Goal: Information Seeking & Learning: Learn about a topic

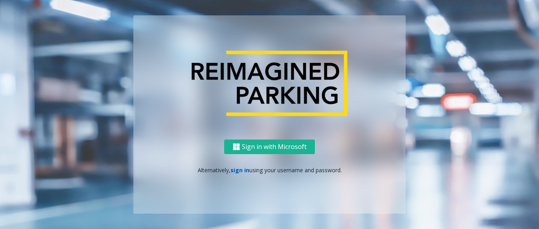
click at [235, 173] on link "sign in" at bounding box center [240, 171] width 19 height 8
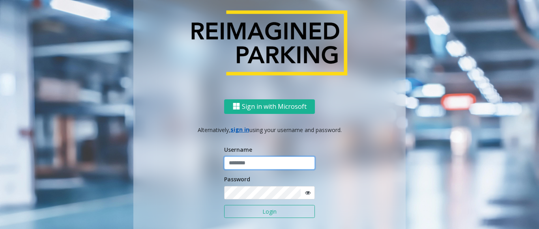
type input "**********"
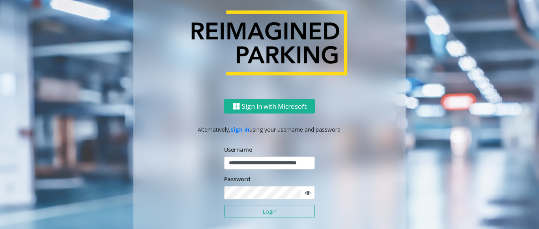
click at [247, 207] on button "Login" at bounding box center [269, 211] width 91 height 13
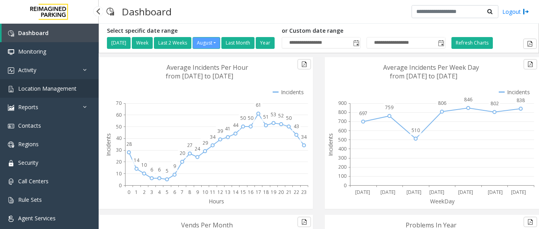
click at [58, 88] on span "Location Management" at bounding box center [47, 89] width 58 height 8
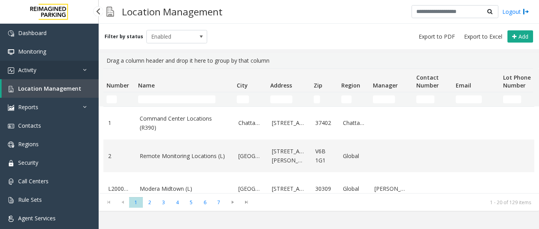
click at [45, 68] on link "Activity" at bounding box center [49, 70] width 99 height 19
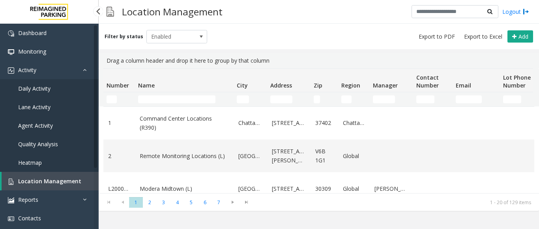
click at [38, 127] on span "Agent Activity" at bounding box center [35, 126] width 35 height 8
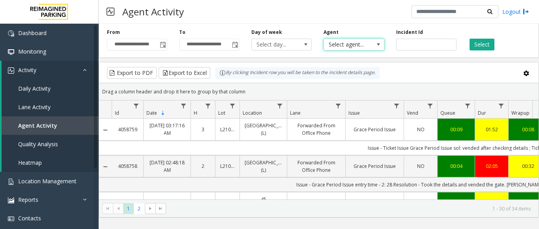
click at [345, 46] on span "Select agent..." at bounding box center [348, 44] width 48 height 11
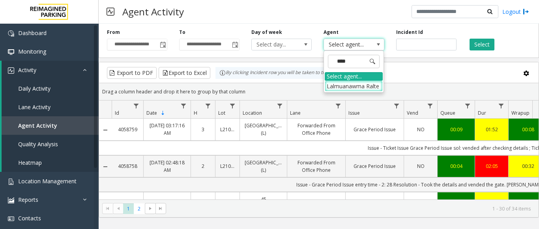
type input "*****"
click at [340, 89] on li "Lalmuanawma Ralte" at bounding box center [354, 86] width 58 height 11
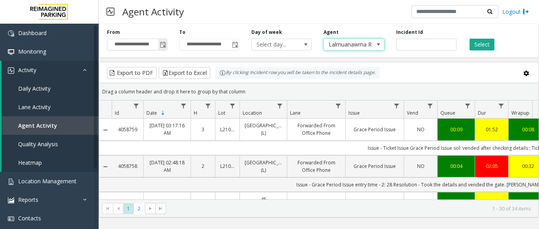
click at [162, 43] on span "Toggle popup" at bounding box center [163, 45] width 6 height 6
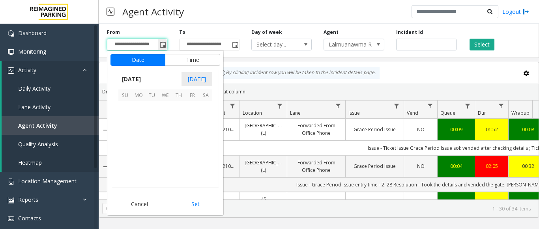
scroll to position [141645, 0]
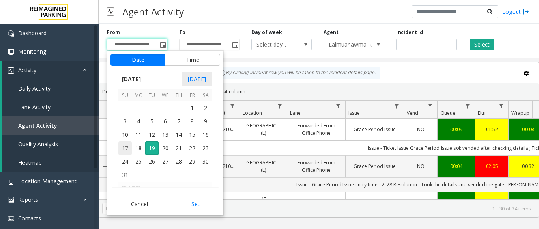
click at [129, 154] on span "17" at bounding box center [124, 148] width 13 height 13
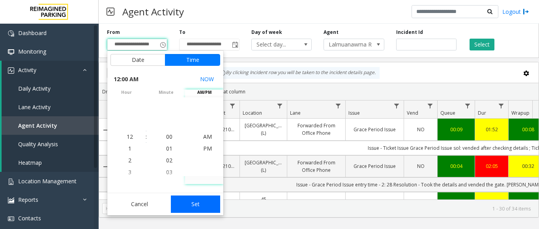
click at [192, 203] on button "Set" at bounding box center [196, 204] width 50 height 17
type input "**********"
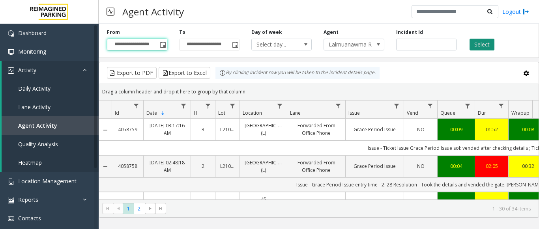
click at [486, 46] on button "Select" at bounding box center [482, 45] width 25 height 12
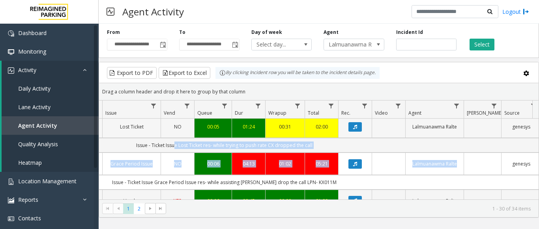
scroll to position [0, 276]
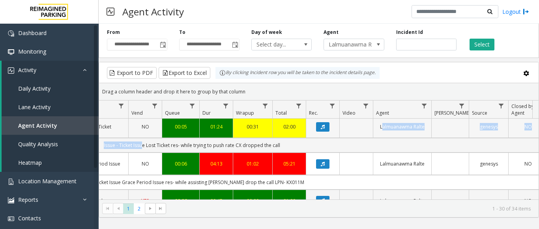
drag, startPoint x: 415, startPoint y: 154, endPoint x: 370, endPoint y: 139, distance: 47.6
click at [321, 130] on icon "Data table" at bounding box center [323, 127] width 4 height 5
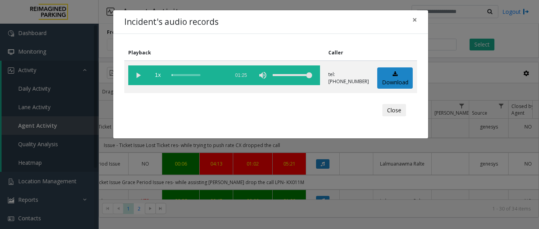
click at [322, 150] on div "Incident's audio records × Playback Caller 1x 01:25 tel:[PHONE_NUMBER] Download…" at bounding box center [269, 114] width 539 height 229
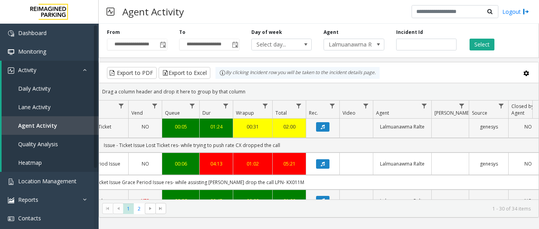
drag, startPoint x: 354, startPoint y: 139, endPoint x: 353, endPoint y: 135, distance: 4.4
click at [354, 138] on td "Data table" at bounding box center [357, 127] width 34 height 22
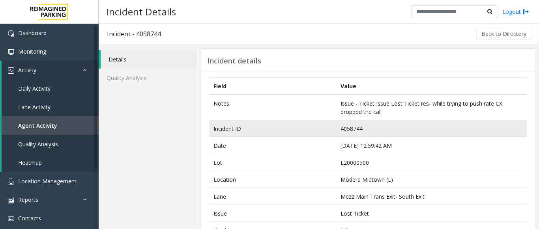
click at [347, 132] on td "4058744" at bounding box center [431, 128] width 191 height 17
copy td "4058744"
click at [350, 128] on td "4058744" at bounding box center [431, 128] width 191 height 17
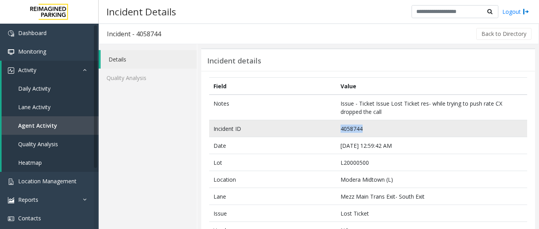
click at [350, 128] on td "4058744" at bounding box center [431, 128] width 191 height 17
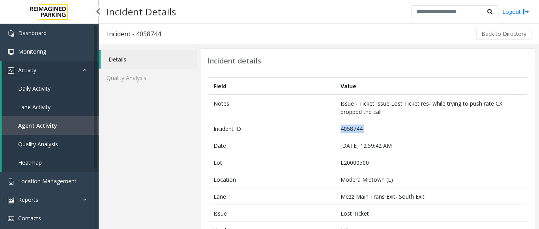
click at [38, 127] on span "Agent Activity" at bounding box center [37, 126] width 39 height 8
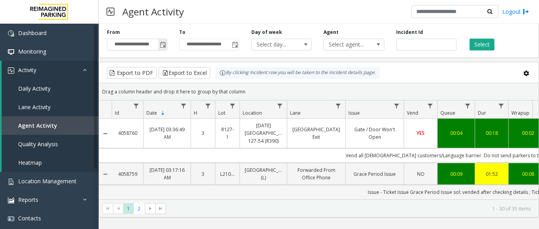
click at [167, 43] on span "Toggle popup" at bounding box center [162, 44] width 9 height 13
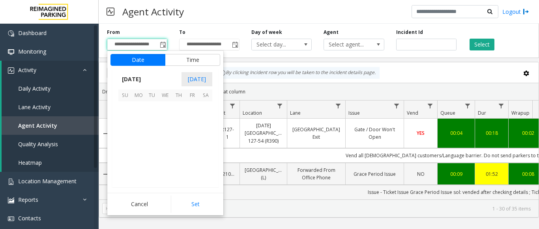
scroll to position [141645, 0]
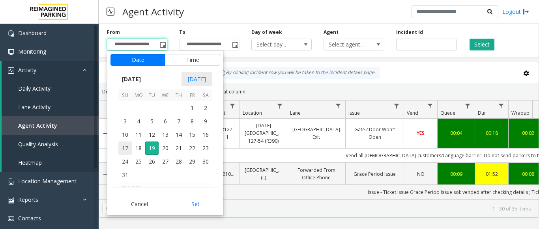
click at [126, 154] on span "17" at bounding box center [124, 148] width 13 height 13
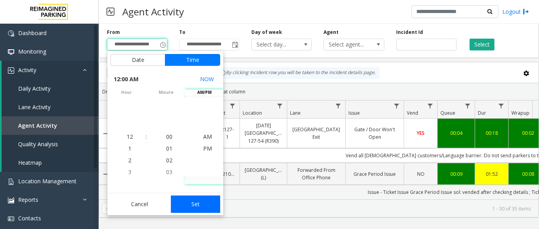
click at [184, 207] on button "Set" at bounding box center [196, 204] width 50 height 17
type input "**********"
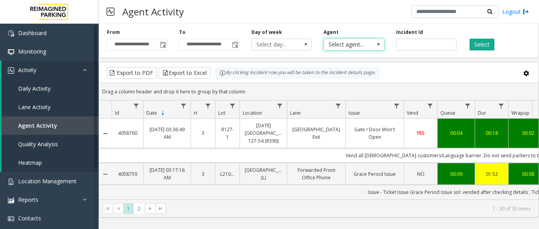
click at [350, 45] on span "Select agent..." at bounding box center [348, 44] width 48 height 11
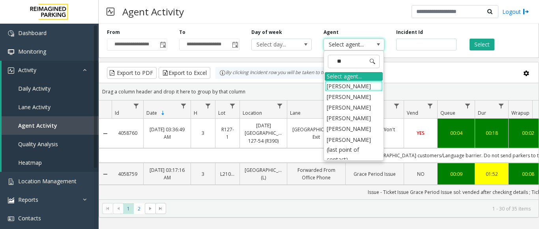
type input "***"
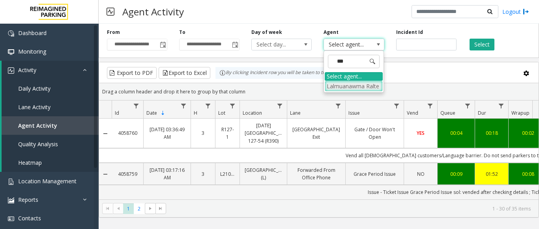
click at [359, 90] on li "Lalmuanawma Ralte" at bounding box center [354, 86] width 58 height 11
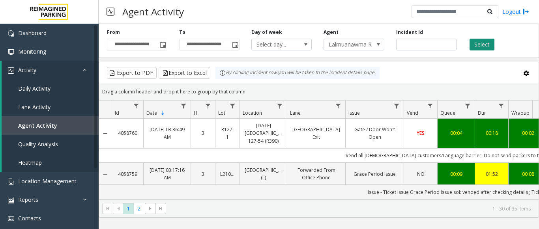
click at [486, 47] on button "Select" at bounding box center [482, 45] width 25 height 12
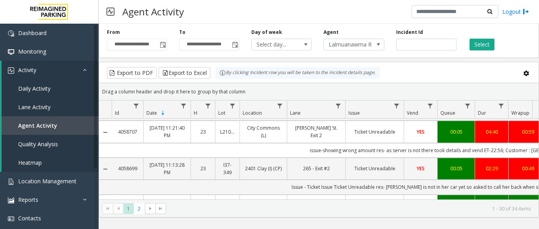
scroll to position [237, 0]
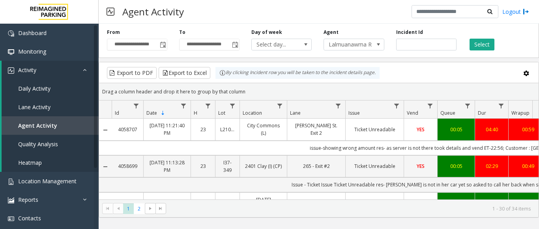
click at [498, 133] on div "04:40" at bounding box center [492, 130] width 24 height 8
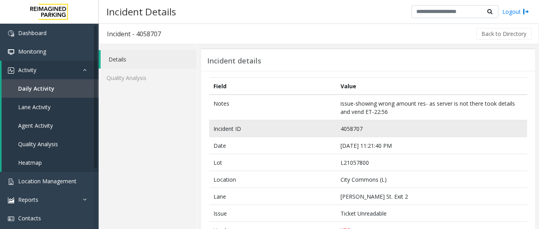
click at [348, 130] on td "4058707" at bounding box center [431, 128] width 191 height 17
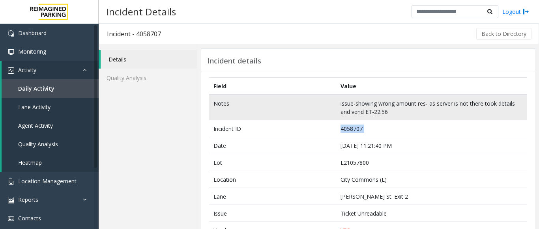
copy td "4058707"
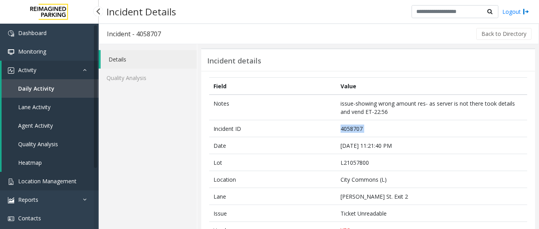
click at [53, 181] on span "Location Management" at bounding box center [47, 182] width 58 height 8
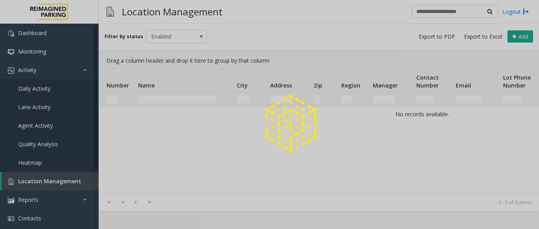
click at [144, 95] on div at bounding box center [269, 114] width 539 height 229
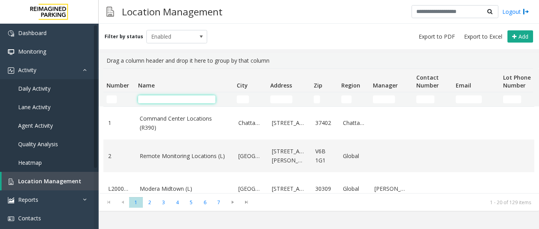
click at [145, 103] on input "Name Filter" at bounding box center [176, 100] width 77 height 8
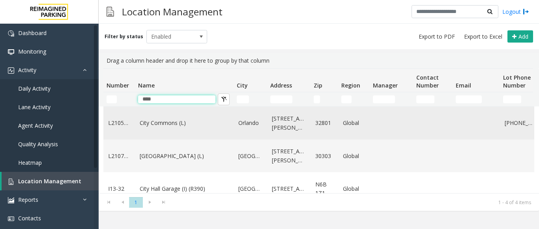
type input "****"
click at [169, 116] on td "City Commons (L)" at bounding box center [184, 123] width 99 height 33
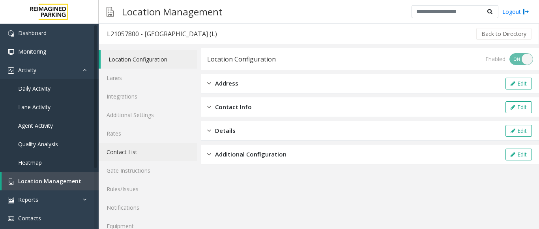
scroll to position [31, 0]
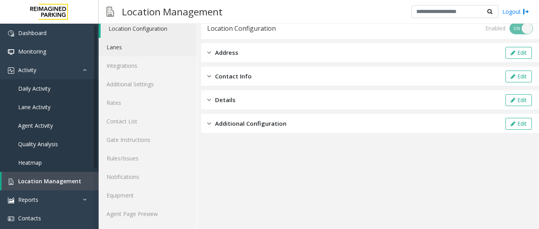
click at [126, 52] on link "Lanes" at bounding box center [148, 47] width 98 height 19
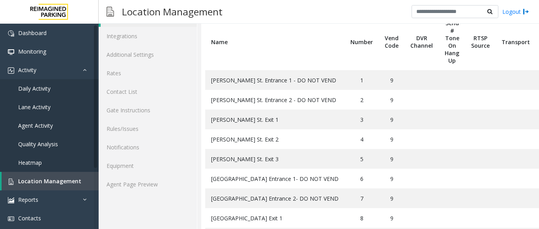
scroll to position [180, 0]
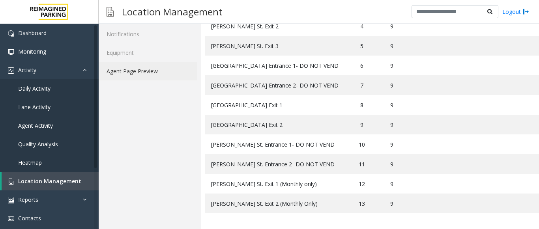
click at [138, 66] on link "Agent Page Preview" at bounding box center [148, 71] width 98 height 19
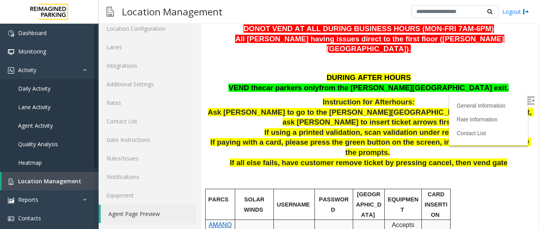
scroll to position [158, 0]
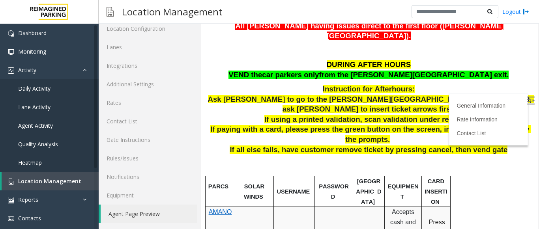
click at [527, 101] on img at bounding box center [531, 101] width 8 height 8
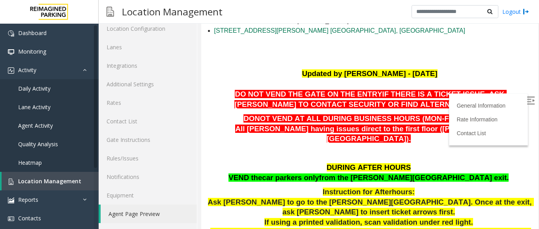
scroll to position [39, 0]
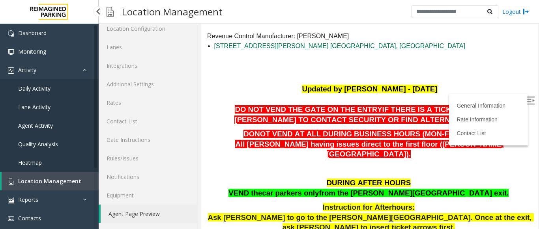
click at [52, 122] on span "Agent Activity" at bounding box center [35, 126] width 35 height 8
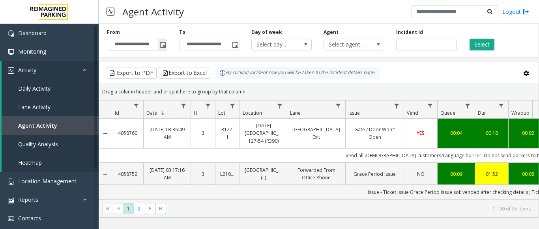
click at [162, 47] on span "Toggle popup" at bounding box center [163, 45] width 6 height 6
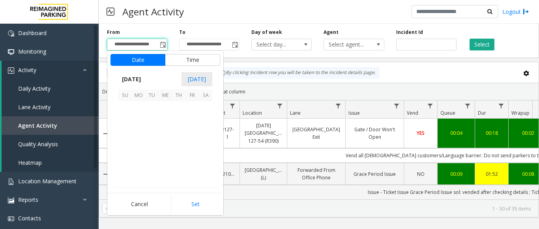
scroll to position [141645, 0]
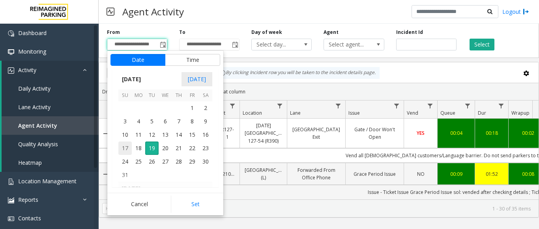
click at [126, 150] on span "17" at bounding box center [124, 148] width 13 height 13
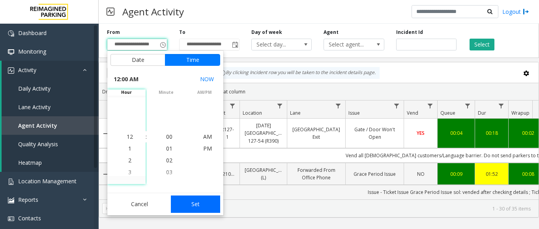
click at [184, 202] on button "Set" at bounding box center [196, 204] width 50 height 17
type input "**********"
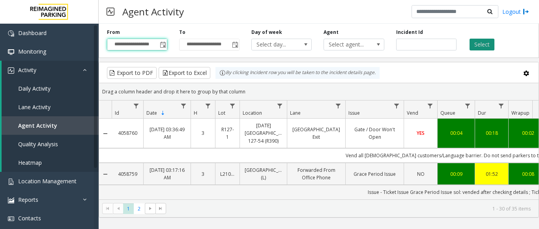
click at [483, 39] on button "Select" at bounding box center [482, 45] width 25 height 12
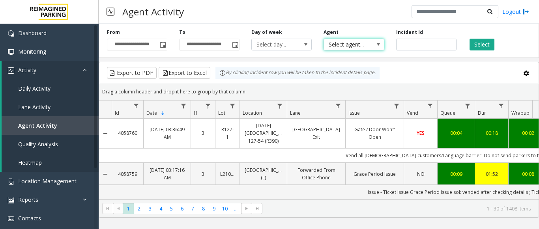
click at [346, 45] on span "Select agent..." at bounding box center [348, 44] width 48 height 11
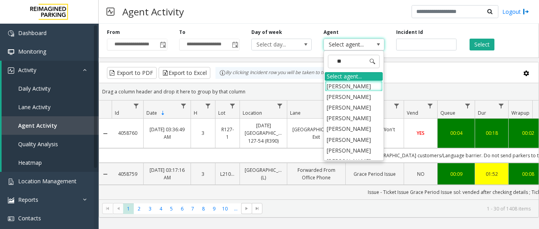
type input "***"
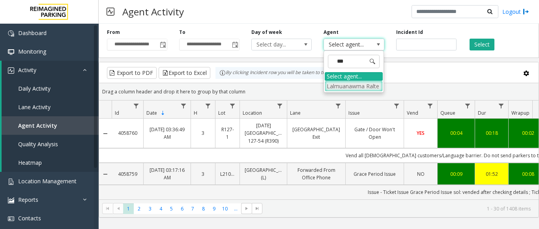
click at [351, 86] on li "Lalmuanawma Ralte" at bounding box center [354, 86] width 58 height 11
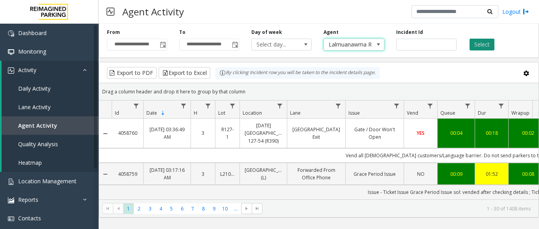
click at [490, 44] on button "Select" at bounding box center [482, 45] width 25 height 12
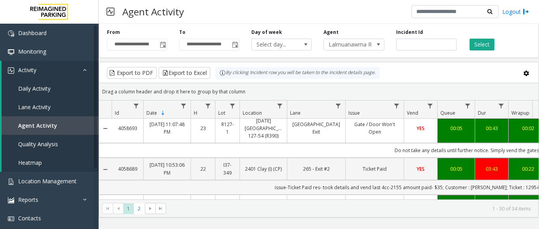
scroll to position [355, 0]
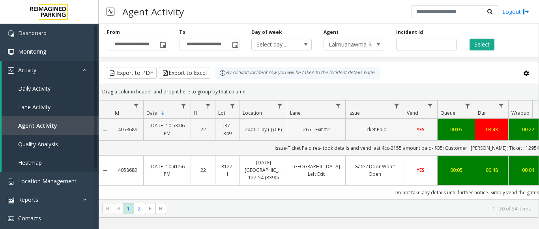
click at [371, 133] on link "Ticket Paid" at bounding box center [375, 130] width 49 height 8
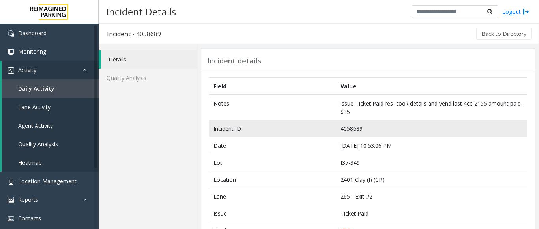
click at [348, 131] on td "4058689" at bounding box center [431, 128] width 191 height 17
copy td "4058689"
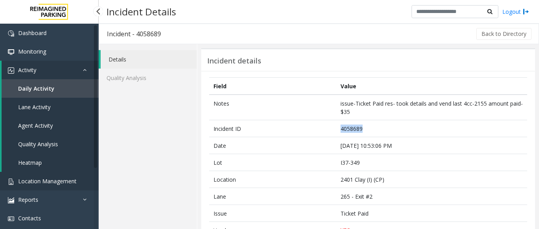
click at [43, 186] on link "Location Management" at bounding box center [49, 181] width 99 height 19
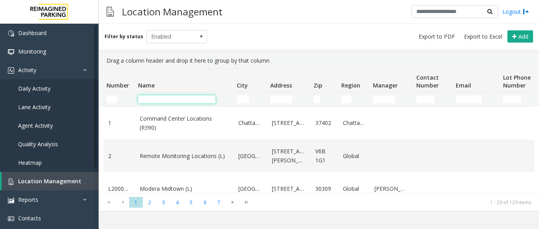
click at [182, 98] on input "Name Filter" at bounding box center [176, 100] width 77 height 8
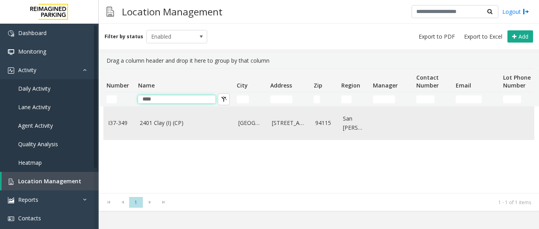
type input "****"
click at [192, 132] on td "2401 Clay (I) (CP)" at bounding box center [184, 123] width 99 height 33
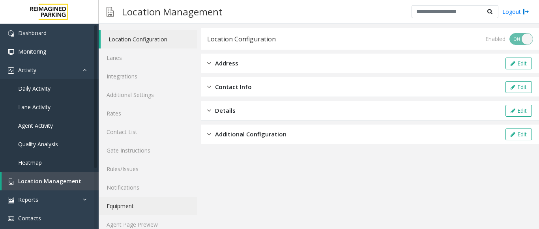
scroll to position [31, 0]
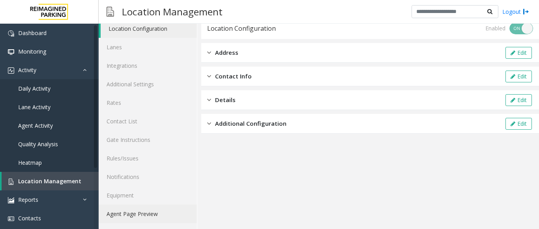
drag, startPoint x: 142, startPoint y: 214, endPoint x: 149, endPoint y: 210, distance: 7.9
click at [142, 214] on link "Agent Page Preview" at bounding box center [148, 214] width 98 height 19
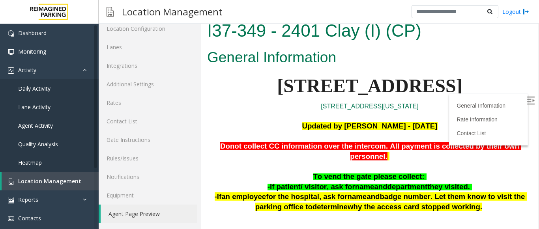
scroll to position [39, 0]
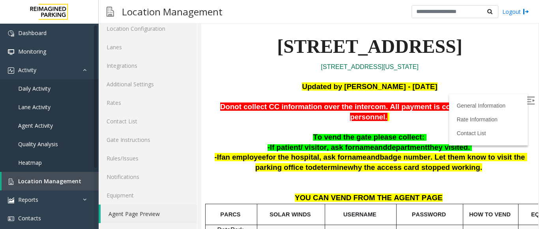
click at [526, 97] on label at bounding box center [532, 102] width 12 height 12
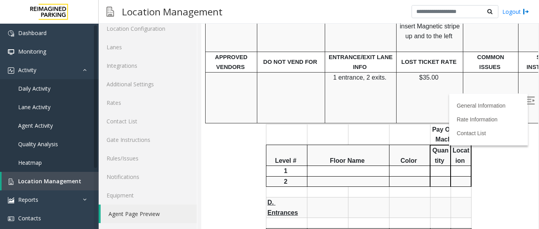
scroll to position [395, 0]
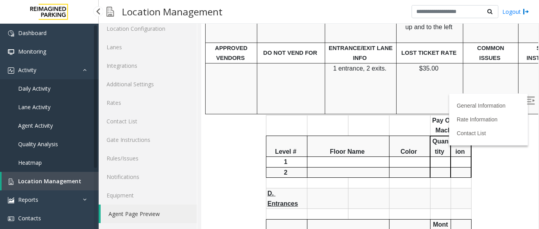
click at [42, 127] on span "Agent Activity" at bounding box center [35, 126] width 35 height 8
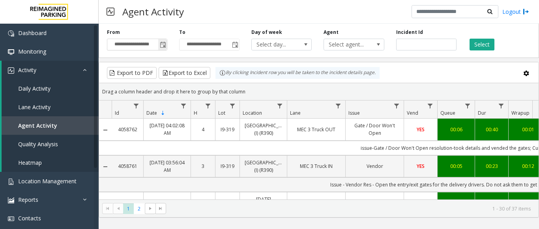
click at [165, 43] on span "Toggle popup" at bounding box center [163, 45] width 6 height 6
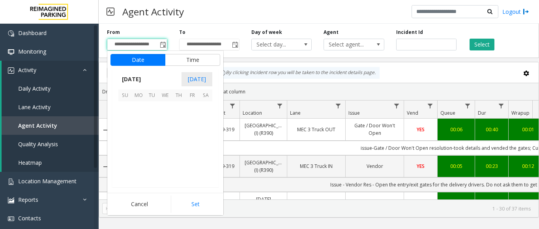
scroll to position [141645, 0]
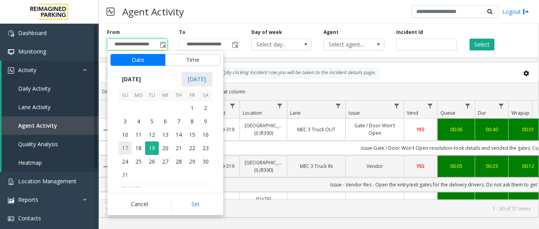
click at [127, 147] on span "17" at bounding box center [124, 148] width 13 height 13
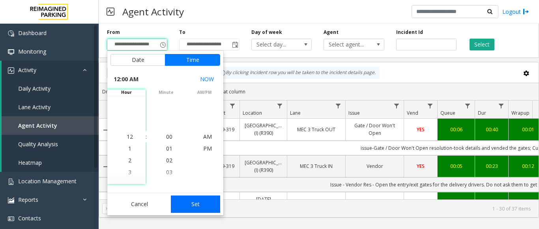
click at [197, 201] on button "Set" at bounding box center [196, 204] width 50 height 17
type input "**********"
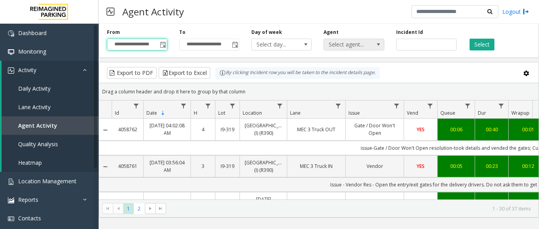
click at [361, 46] on span "Select agent..." at bounding box center [348, 44] width 48 height 11
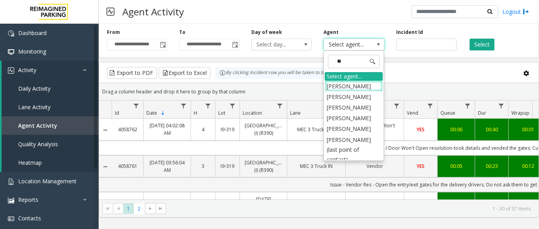
type input "***"
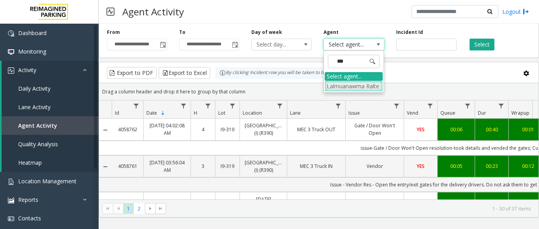
click at [351, 82] on li "Lalmuanawma Ralte" at bounding box center [354, 86] width 58 height 11
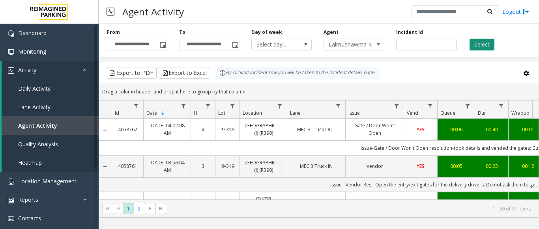
click at [479, 44] on button "Select" at bounding box center [482, 45] width 25 height 12
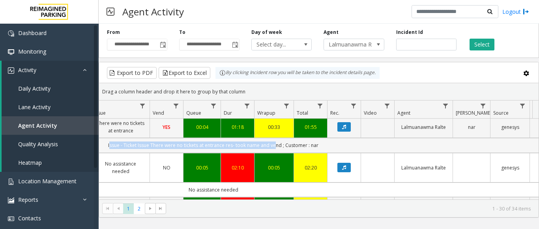
scroll to position [0, 291]
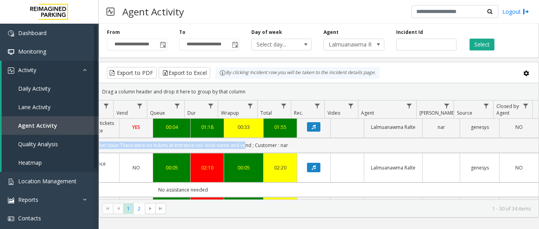
drag, startPoint x: 353, startPoint y: 153, endPoint x: 303, endPoint y: 156, distance: 50.6
click at [303, 153] on td "Issue - Ticket Issue There were no tickets at entrance res- took name and vend …" at bounding box center [183, 145] width 712 height 15
click at [330, 153] on td "Issue - Ticket Issue There were no tickets at entrance res- took name and vend …" at bounding box center [183, 145] width 712 height 15
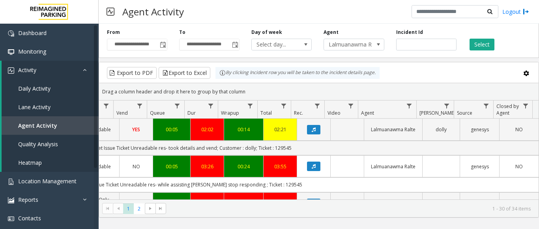
drag, startPoint x: 316, startPoint y: 161, endPoint x: 534, endPoint y: 159, distance: 217.2
click at [534, 159] on div "4058748 [DATE] 01:18:37 AM 1 I9-319 [GEOGRAPHIC_DATA] (I) (R390) MEC 3 Truck OU…" at bounding box center [319, 168] width 440 height 99
click at [306, 192] on td "Issue - Ticket Issue Ticket Unreadable res- while assisting [PERSON_NAME] stop …" at bounding box center [183, 185] width 712 height 15
click at [333, 156] on td "Issue - Ticket Issue Ticket Unreadable res- took details and vend; Customer : d…" at bounding box center [183, 148] width 712 height 15
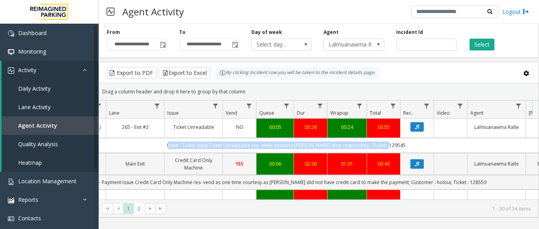
scroll to position [0, 0]
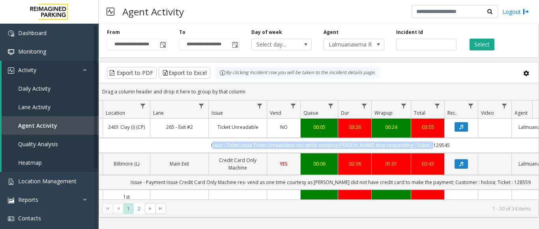
drag, startPoint x: 305, startPoint y: 156, endPoint x: 101, endPoint y: 154, distance: 204.6
click at [101, 153] on td "Issue - Ticket Issue Ticket Unreadable res- while assisting [PERSON_NAME] stop …" at bounding box center [331, 145] width 712 height 15
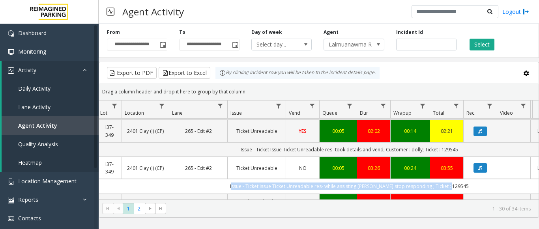
scroll to position [592, 118]
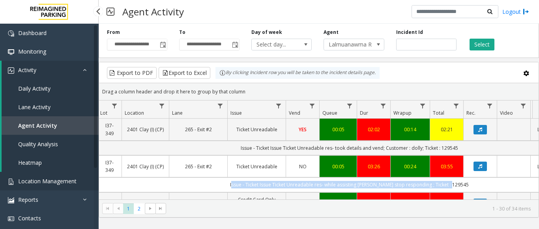
click at [49, 184] on span "Location Management" at bounding box center [47, 182] width 58 height 8
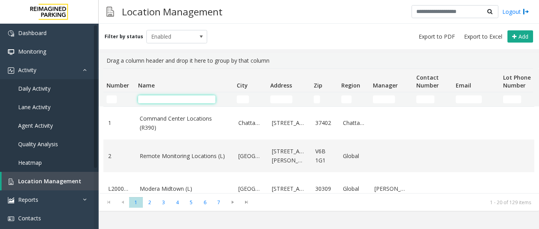
click at [158, 98] on input "Name Filter" at bounding box center [176, 100] width 77 height 8
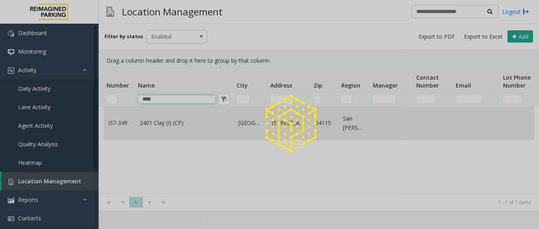
type input "****"
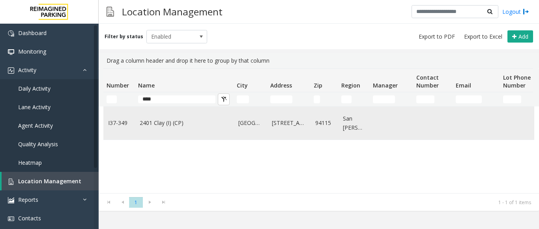
click at [158, 126] on link "2401 Clay (I) (CP)" at bounding box center [184, 123] width 89 height 9
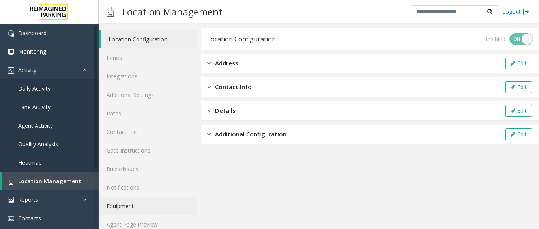
scroll to position [31, 0]
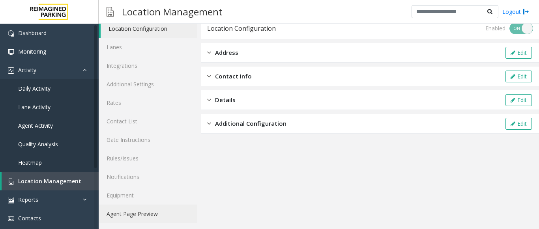
click at [135, 214] on link "Agent Page Preview" at bounding box center [148, 214] width 98 height 19
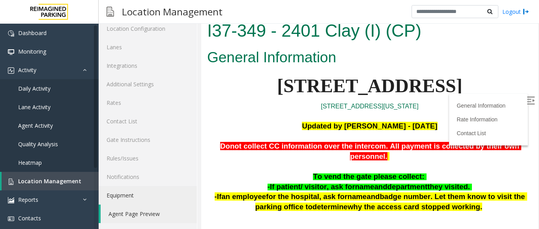
scroll to position [39, 0]
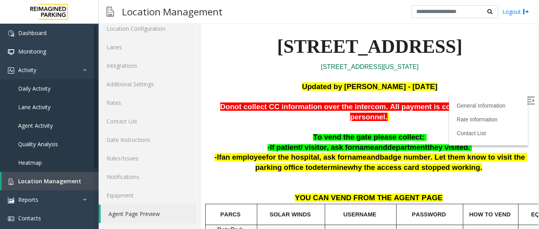
click at [314, 143] on span "-If patient/ visitor, ask for" at bounding box center [312, 147] width 88 height 8
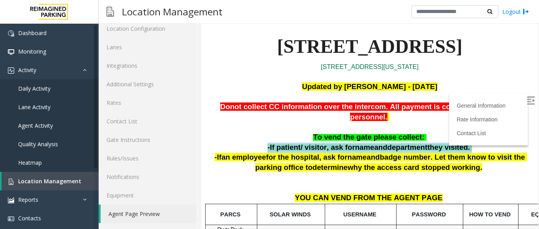
click at [314, 143] on span "-If patient/ visitor, ask for" at bounding box center [312, 147] width 88 height 8
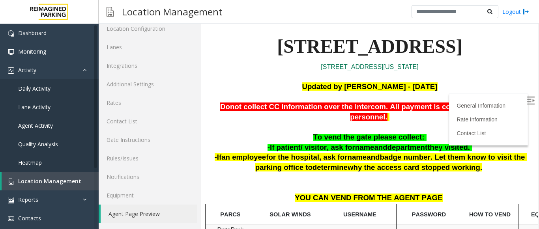
click at [477, 66] on p "[STREET_ADDRESS][US_STATE]" at bounding box center [369, 67] width 325 height 10
click at [527, 97] on img at bounding box center [531, 101] width 8 height 8
click at [415, 143] on span "department" at bounding box center [408, 147] width 40 height 8
click at [391, 143] on span "department" at bounding box center [408, 147] width 40 height 8
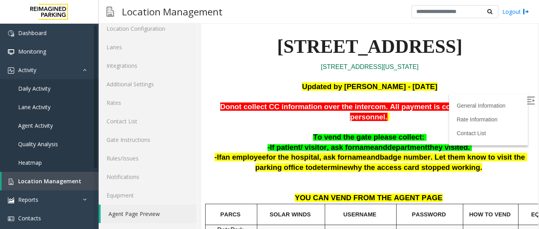
click at [428, 173] on p at bounding box center [369, 183] width 325 height 20
click at [393, 143] on span "department" at bounding box center [408, 147] width 40 height 8
click at [326, 133] on span "To vend the gate please collect:" at bounding box center [368, 137] width 111 height 8
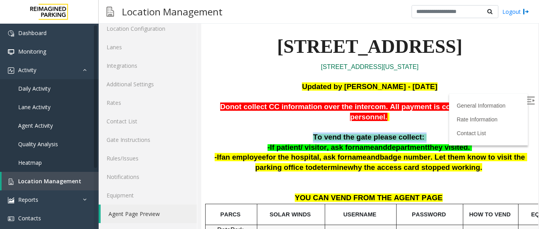
click at [326, 133] on span "To vend the gate please collect:" at bounding box center [368, 137] width 111 height 8
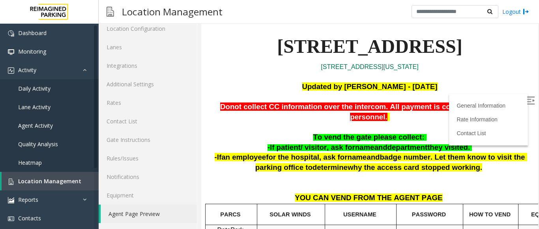
click at [279, 143] on span "-If patient/ visitor, ask for" at bounding box center [312, 147] width 88 height 8
click at [310, 143] on span "-If patient/ visitor, ask for" at bounding box center [312, 147] width 88 height 8
click at [296, 143] on span "-If patient/ visitor, ask for" at bounding box center [312, 147] width 88 height 8
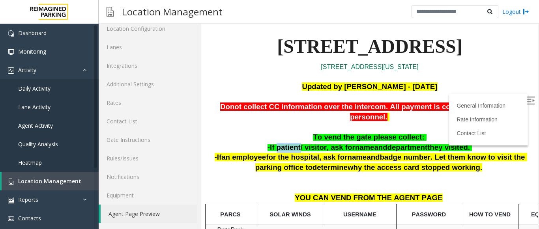
click at [296, 143] on span "-If patient/ visitor, ask for" at bounding box center [312, 147] width 88 height 8
click at [305, 143] on span "-If patient/ visitor, ask for" at bounding box center [312, 147] width 88 height 8
click at [395, 143] on span "department" at bounding box center [408, 147] width 40 height 8
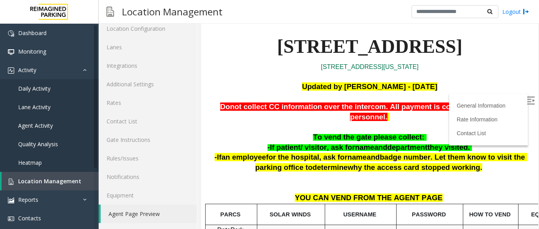
scroll to position [79, 0]
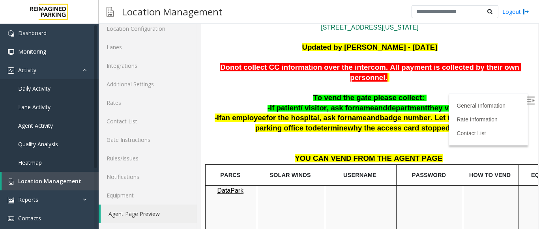
click at [413, 104] on span "department" at bounding box center [408, 108] width 40 height 8
click at [30, 124] on span "Agent Activity" at bounding box center [35, 126] width 35 height 8
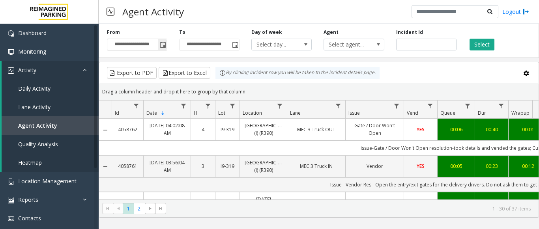
click at [165, 46] on span "Toggle popup" at bounding box center [163, 45] width 6 height 6
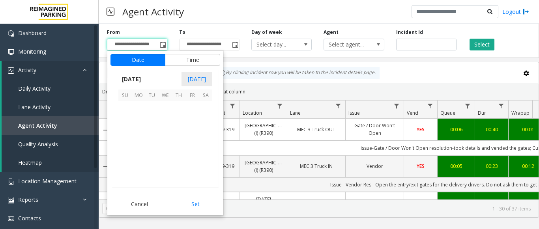
scroll to position [141645, 0]
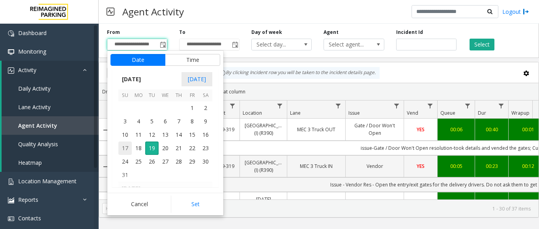
click at [124, 148] on span "17" at bounding box center [124, 148] width 13 height 13
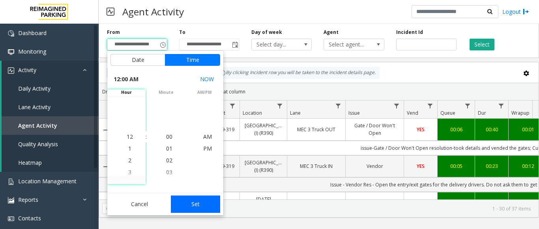
click at [184, 203] on button "Set" at bounding box center [196, 204] width 50 height 17
type input "**********"
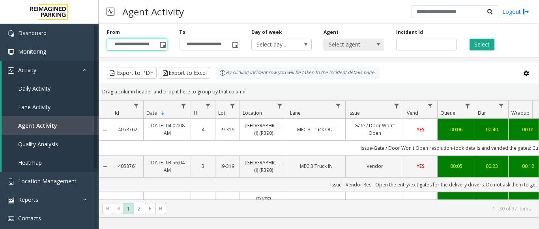
click at [355, 42] on span "Select agent..." at bounding box center [348, 44] width 48 height 11
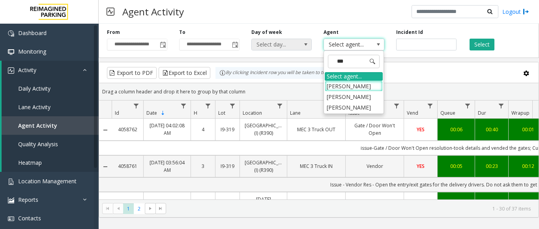
type input "****"
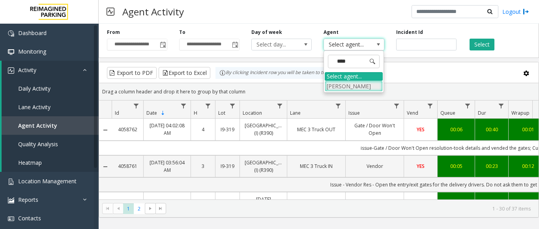
click at [340, 92] on li "[PERSON_NAME]" at bounding box center [354, 86] width 58 height 11
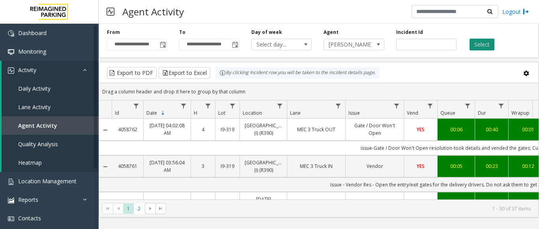
click at [487, 44] on button "Select" at bounding box center [482, 45] width 25 height 12
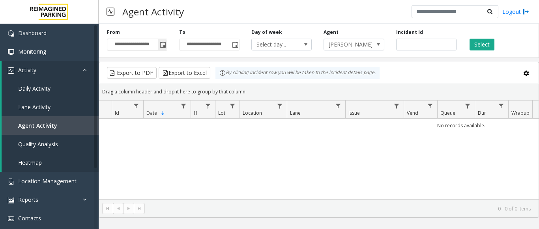
click at [160, 45] on span "Toggle popup" at bounding box center [162, 44] width 9 height 13
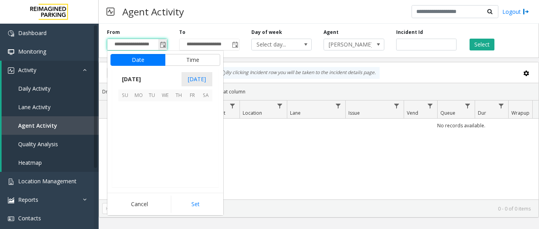
scroll to position [141645, 0]
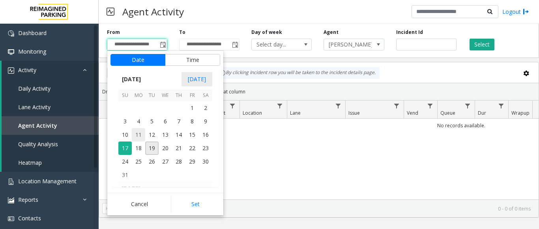
click at [138, 136] on span "11" at bounding box center [138, 134] width 13 height 13
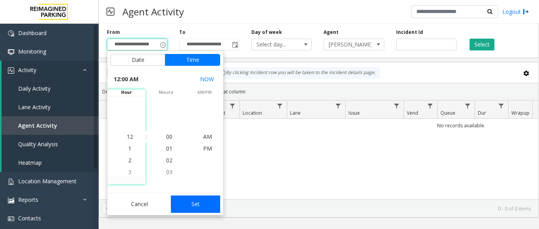
click at [195, 203] on button "Set" at bounding box center [196, 204] width 50 height 17
type input "**********"
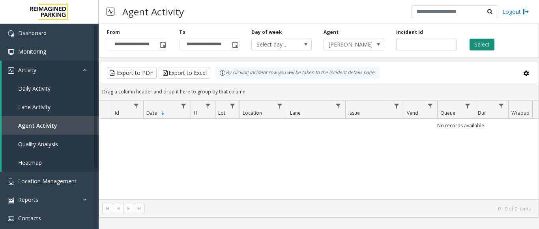
click at [478, 45] on button "Select" at bounding box center [482, 45] width 25 height 12
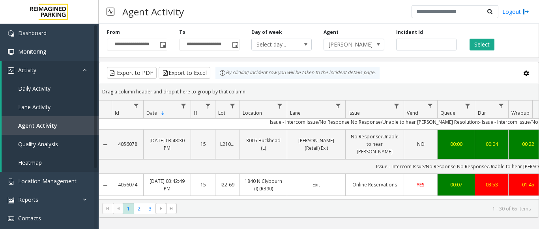
scroll to position [79, 0]
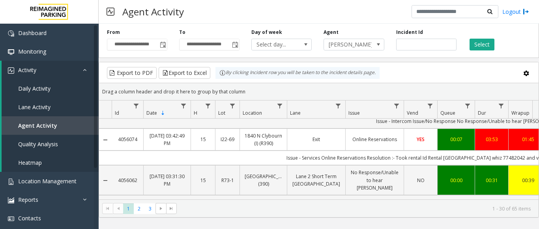
click at [329, 130] on td "Exit" at bounding box center [316, 140] width 58 height 22
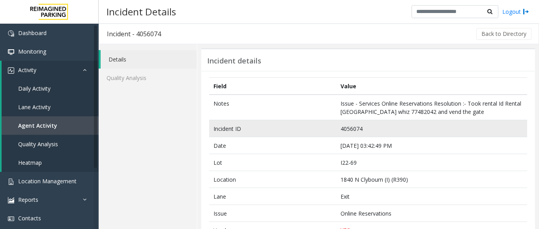
click at [354, 129] on td "4056074" at bounding box center [431, 128] width 191 height 17
copy td "4056074"
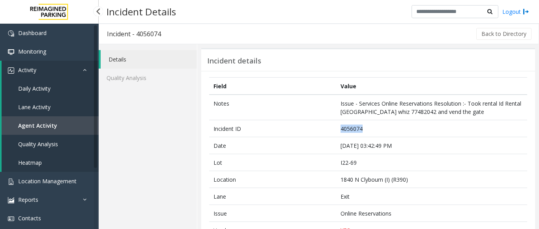
click at [39, 124] on span "Agent Activity" at bounding box center [37, 126] width 39 height 8
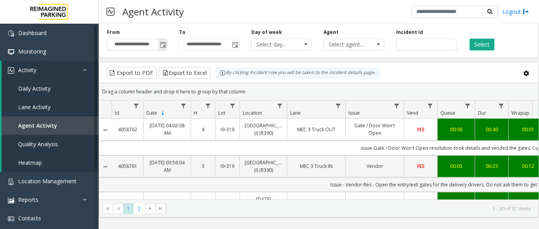
click at [165, 45] on span "Toggle popup" at bounding box center [163, 45] width 6 height 6
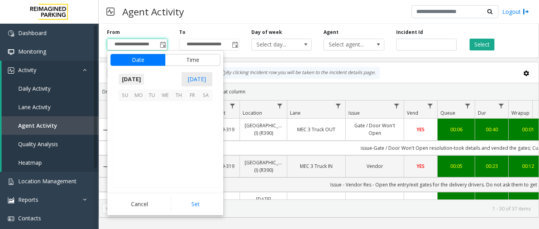
scroll to position [141645, 0]
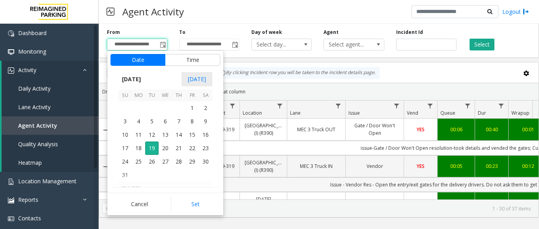
drag, startPoint x: 137, startPoint y: 139, endPoint x: 246, endPoint y: 199, distance: 123.7
click at [139, 139] on span "11" at bounding box center [138, 134] width 13 height 13
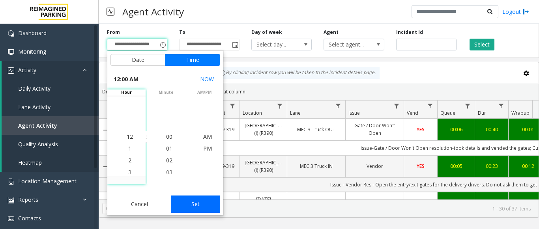
click at [191, 203] on button "Set" at bounding box center [196, 204] width 50 height 17
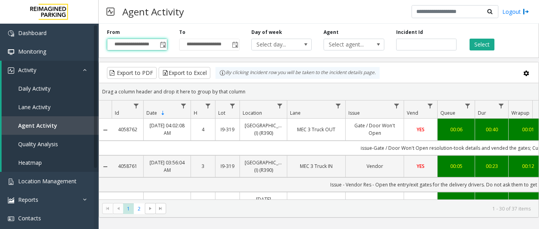
type input "**********"
click at [361, 43] on span "Select agent..." at bounding box center [348, 44] width 48 height 11
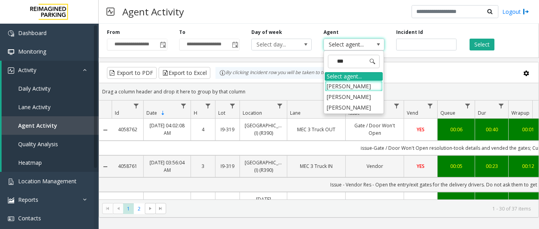
type input "****"
click at [344, 92] on li "[PERSON_NAME]" at bounding box center [354, 86] width 58 height 11
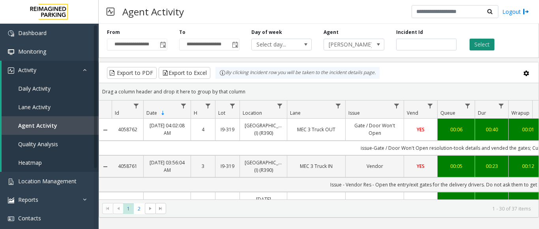
click at [486, 44] on button "Select" at bounding box center [482, 45] width 25 height 12
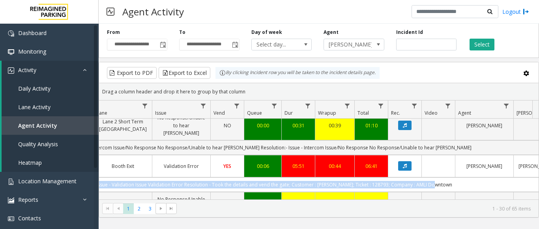
scroll to position [0, 291]
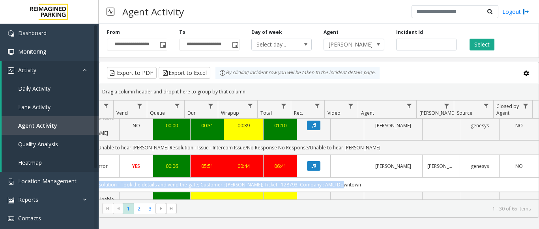
drag, startPoint x: 240, startPoint y: 184, endPoint x: 401, endPoint y: 172, distance: 161.5
click at [401, 178] on td "Issue - Validation Issue Validation Error Resolution - Took the details and ven…" at bounding box center [183, 185] width 712 height 15
click at [397, 178] on td "Issue - Validation Issue Validation Error Resolution - Took the details and ven…" at bounding box center [183, 185] width 712 height 15
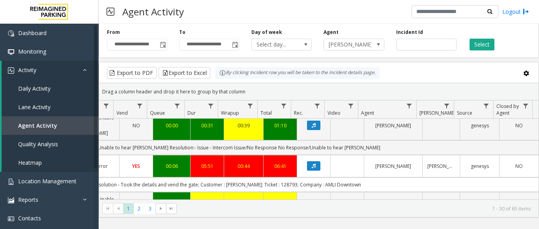
click at [176, 163] on div "00:06" at bounding box center [172, 167] width 28 height 8
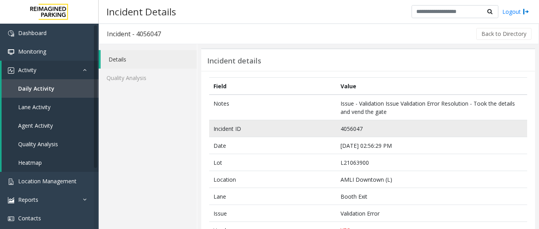
click at [357, 131] on td "4056047" at bounding box center [431, 128] width 191 height 17
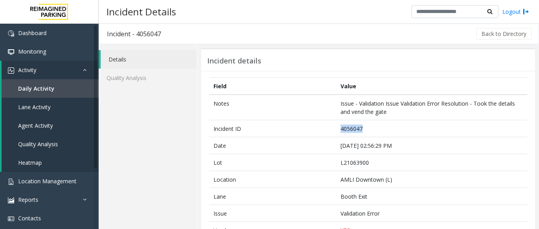
copy td "4056047"
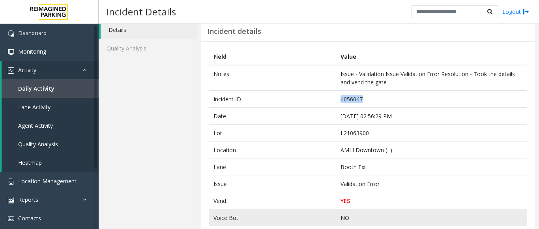
scroll to position [24, 0]
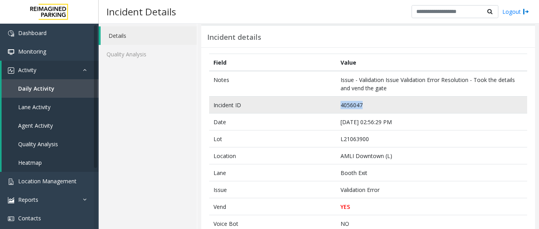
click at [347, 102] on td "4056047" at bounding box center [431, 105] width 191 height 17
click at [346, 102] on td "4056047" at bounding box center [431, 105] width 191 height 17
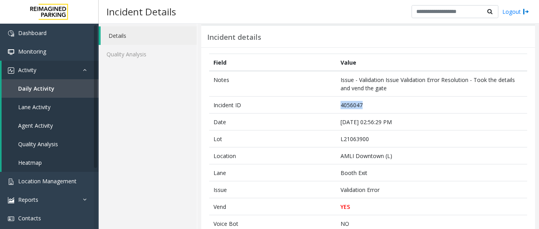
copy td "4056047"
click at [46, 122] on span "Agent Activity" at bounding box center [35, 126] width 35 height 8
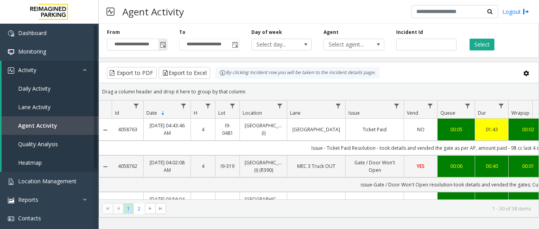
click at [162, 42] on span "Toggle popup" at bounding box center [163, 45] width 6 height 6
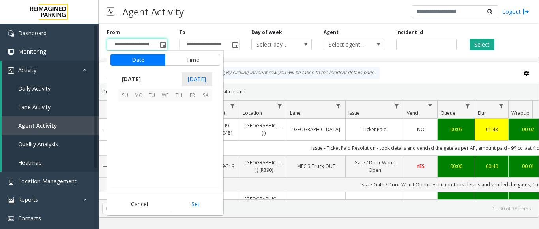
scroll to position [141645, 0]
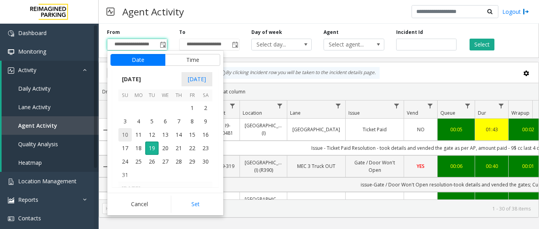
click at [128, 135] on span "10" at bounding box center [124, 134] width 13 height 13
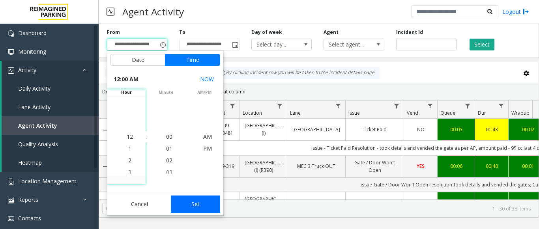
click at [214, 212] on button "Set" at bounding box center [196, 204] width 50 height 17
type input "**********"
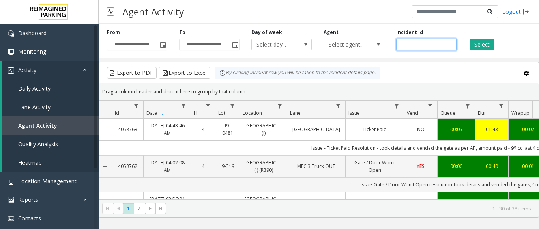
click at [409, 46] on input "number" at bounding box center [427, 45] width 60 height 12
paste input "*******"
type input "*******"
click at [485, 39] on button "Select" at bounding box center [482, 45] width 25 height 12
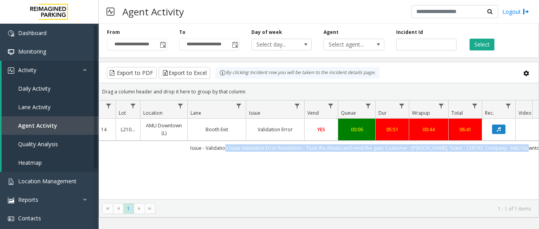
scroll to position [0, 207]
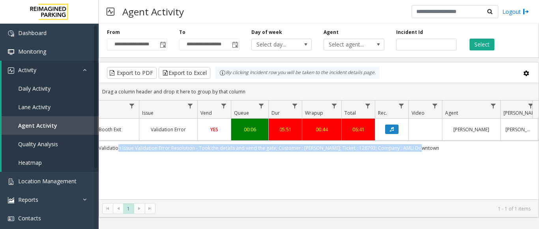
drag, startPoint x: 333, startPoint y: 150, endPoint x: 457, endPoint y: 151, distance: 123.6
click at [457, 151] on td "Issue - Validation Issue Validation Error Resolution - Took the details and ven…" at bounding box center [261, 148] width 712 height 14
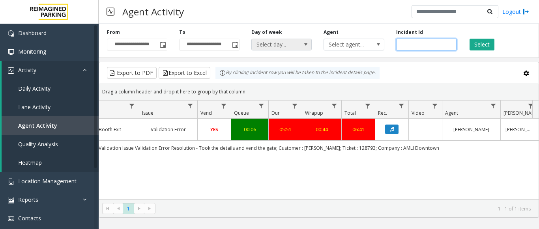
drag, startPoint x: 424, startPoint y: 43, endPoint x: 256, endPoint y: 49, distance: 168.3
click at [258, 49] on div "**********" at bounding box center [319, 40] width 441 height 38
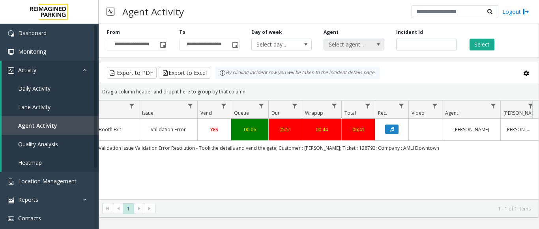
click at [344, 45] on span "Select agent..." at bounding box center [348, 44] width 48 height 11
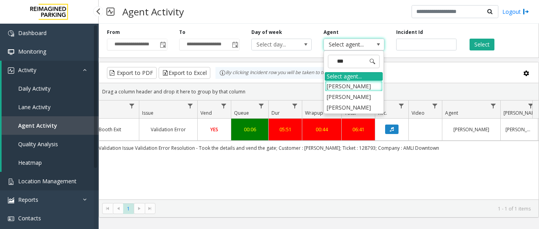
type input "****"
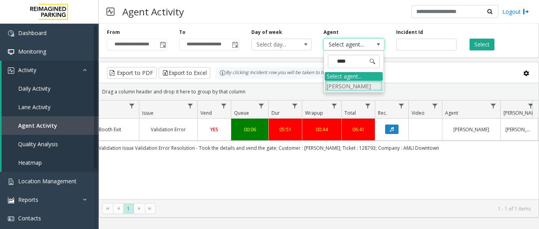
click at [349, 91] on li "[PERSON_NAME]" at bounding box center [354, 86] width 58 height 11
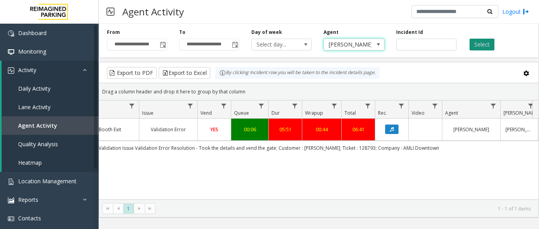
click at [484, 43] on button "Select" at bounding box center [482, 45] width 25 height 12
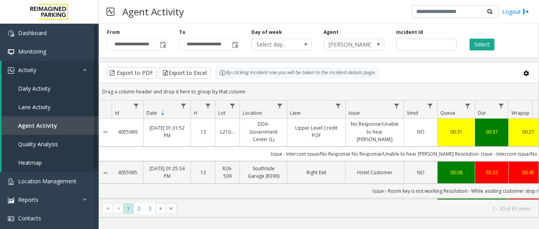
drag, startPoint x: 403, startPoint y: 175, endPoint x: 253, endPoint y: 173, distance: 150.1
click at [253, 221] on td "Issue:- Issue - Payment Issue Credit Card Not Reading Resolution:- While assiti…" at bounding box center [468, 228] width 712 height 15
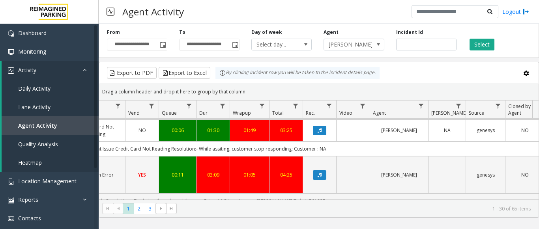
scroll to position [0, 291]
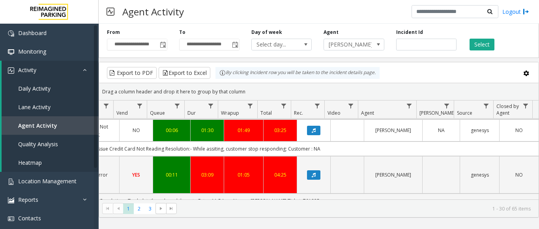
drag, startPoint x: 448, startPoint y: 173, endPoint x: 438, endPoint y: 166, distance: 12.1
click at [137, 216] on link "NO" at bounding box center [136, 220] width 24 height 8
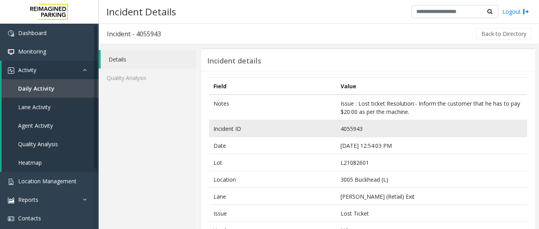
click at [350, 127] on td "4055943" at bounding box center [431, 128] width 191 height 17
copy td "4055943"
